Goal: Find specific page/section: Find specific page/section

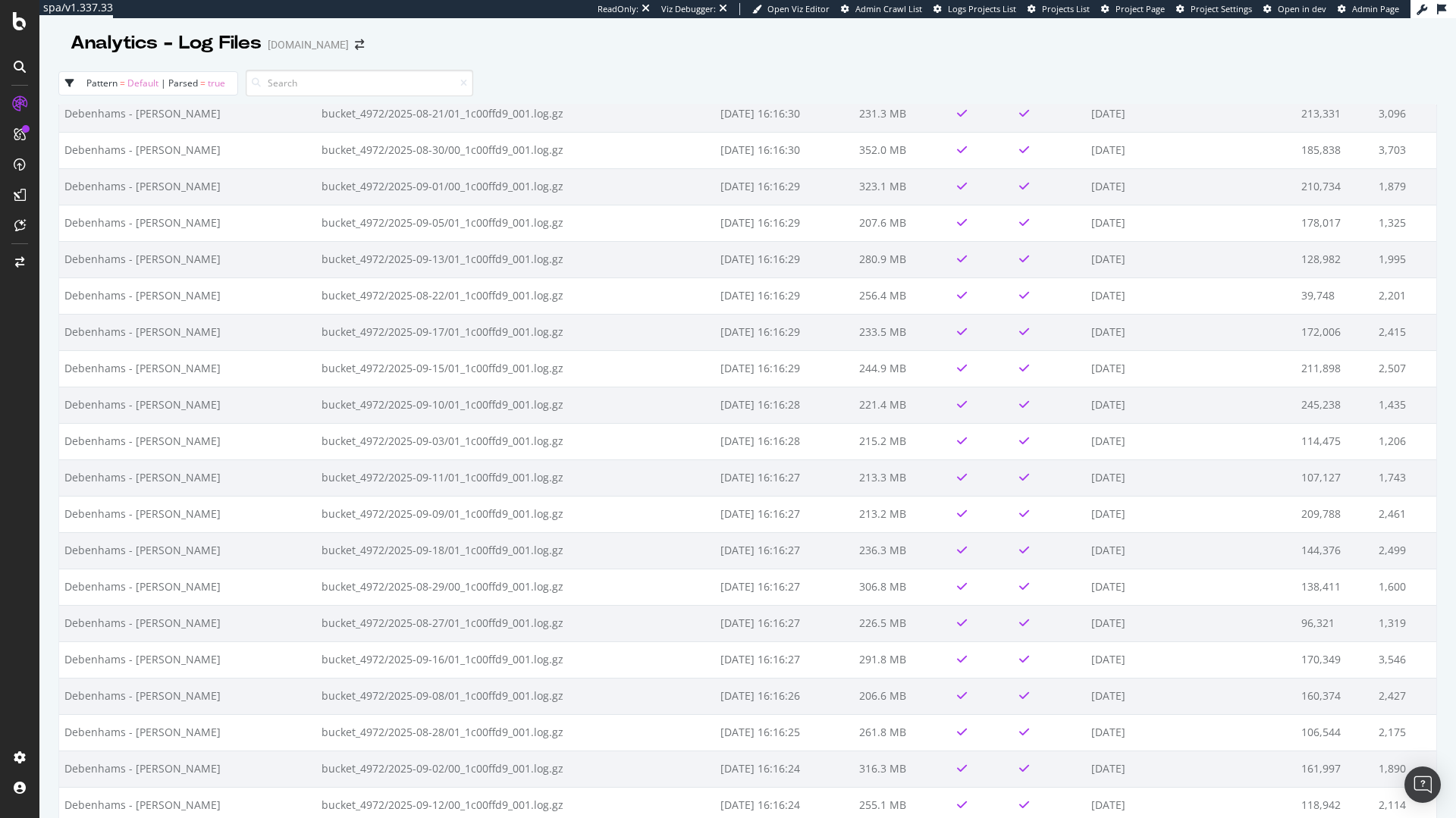
scroll to position [2911, 0]
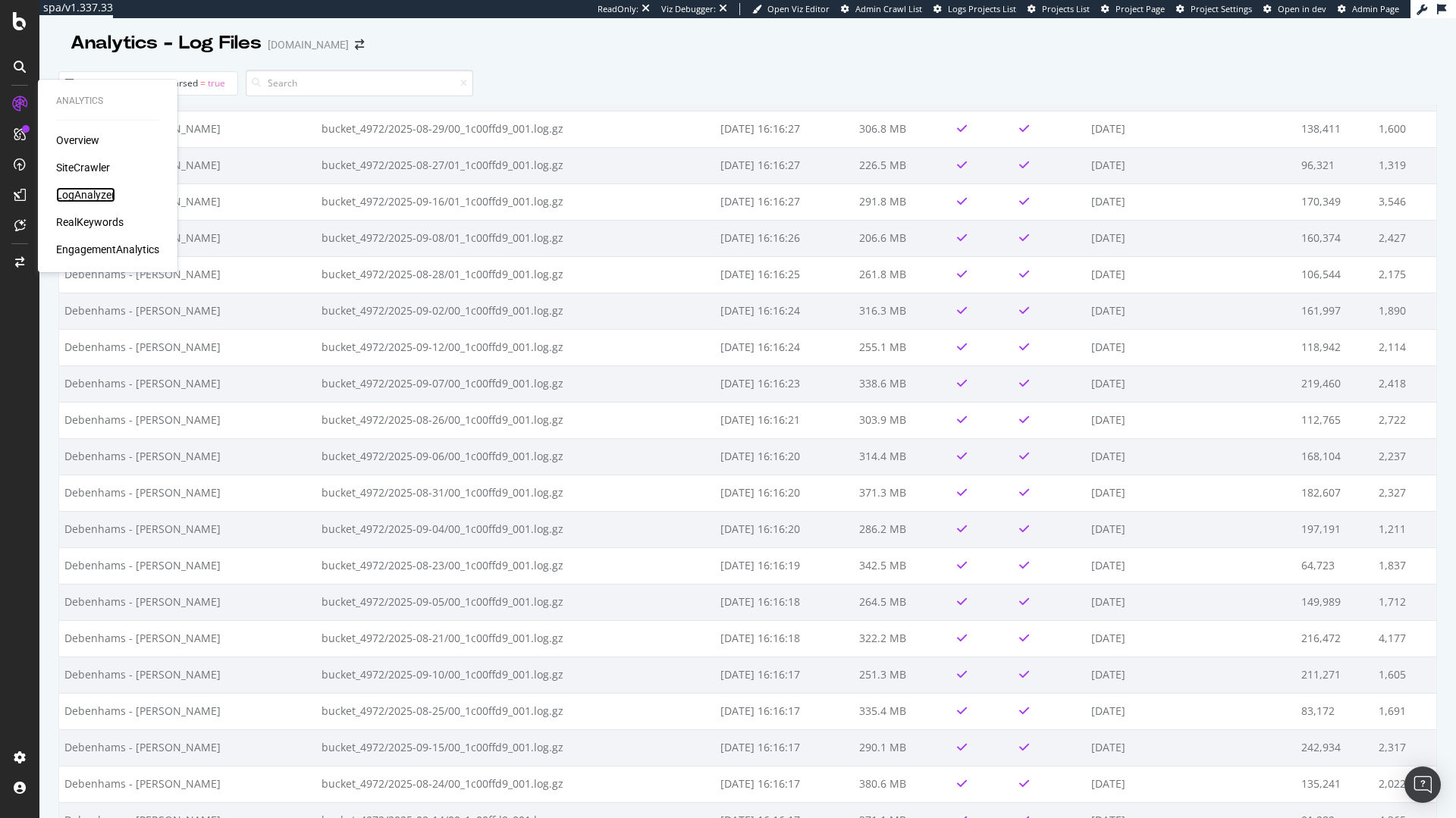
click at [85, 189] on div "LogAnalyzer" at bounding box center [85, 195] width 59 height 15
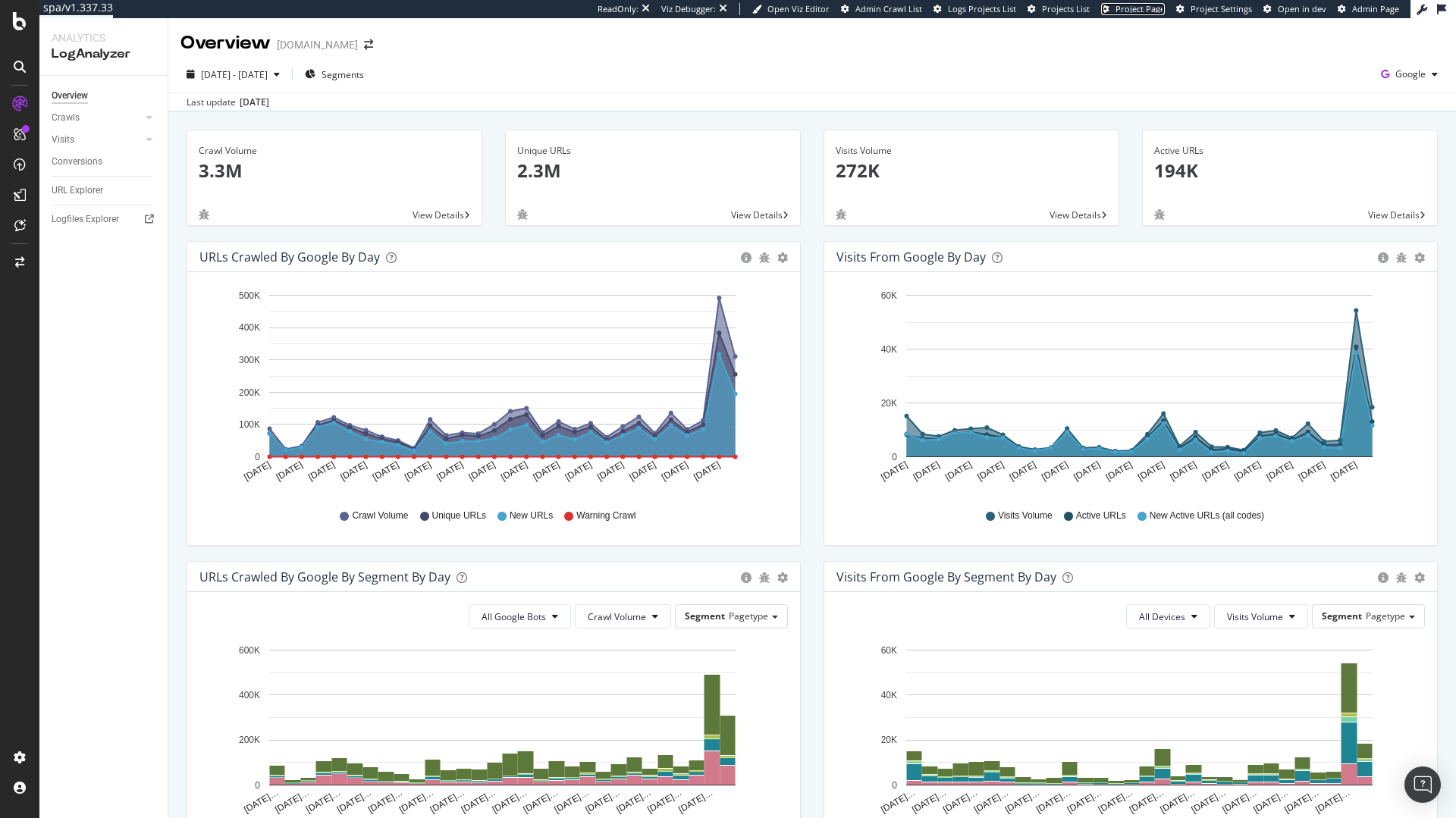
click at [1141, 6] on span "Project Page" at bounding box center [1140, 8] width 49 height 12
click at [78, 216] on div "Logfiles Explorer" at bounding box center [85, 220] width 67 height 16
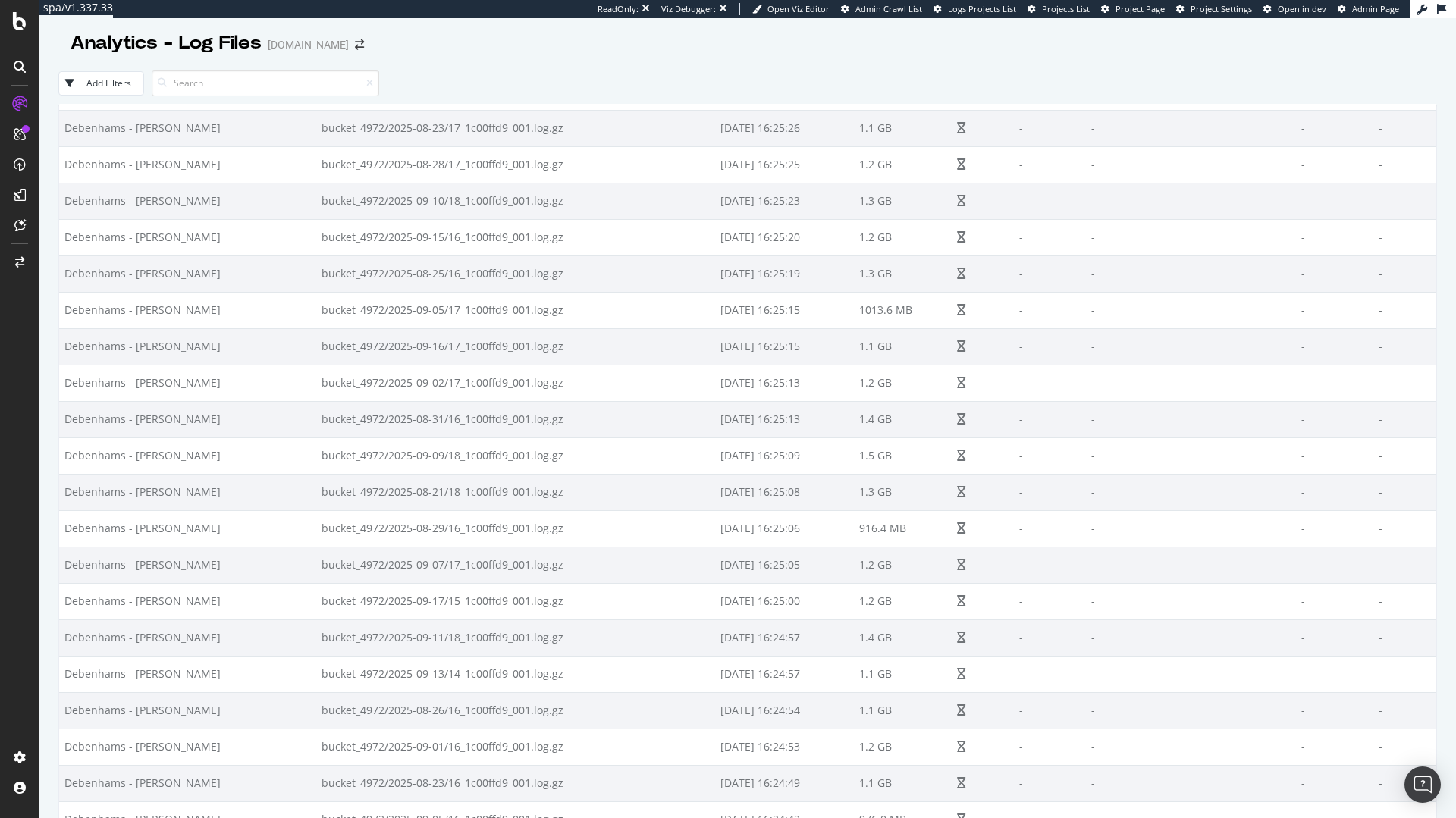
scroll to position [7681, 0]
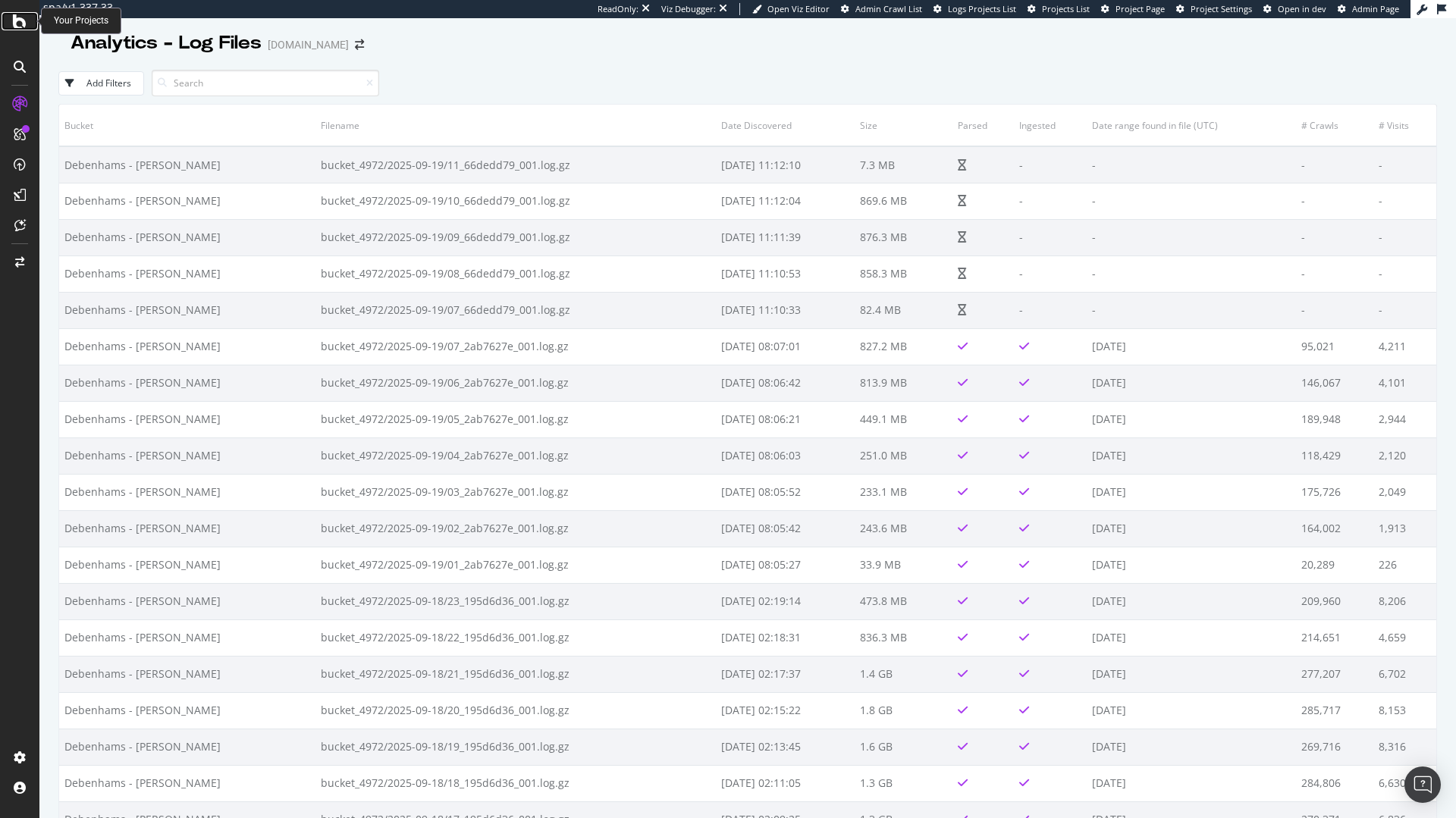
click at [2, 25] on div at bounding box center [20, 21] width 36 height 18
